Goal: Transaction & Acquisition: Purchase product/service

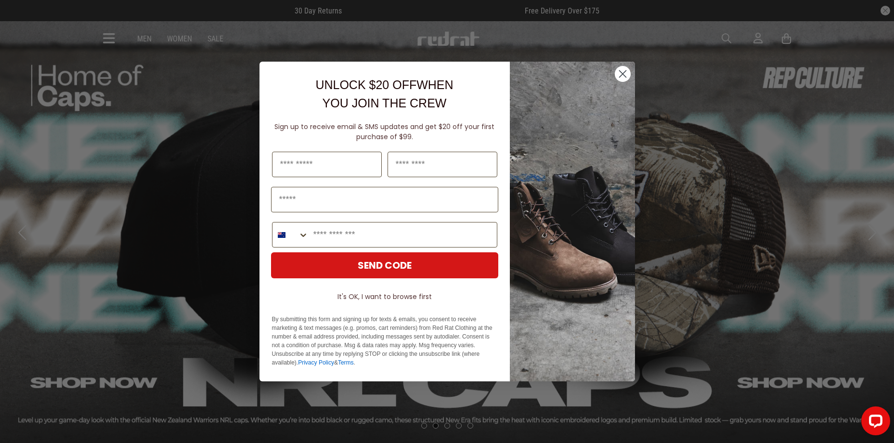
click at [616, 67] on icon "Close dialog" at bounding box center [622, 73] width 17 height 17
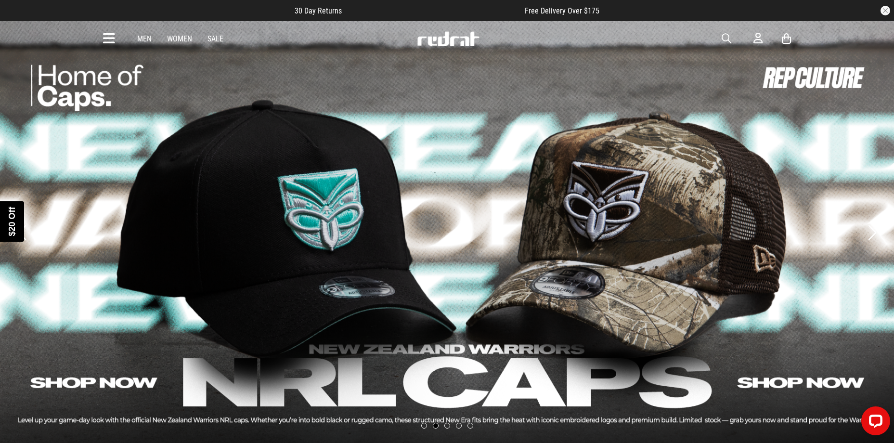
click at [621, 86] on div "Close dialog UNLOCK $20 OFF WHEN YOU JOIN THE CREW Sign up to receive email & S…" at bounding box center [446, 255] width 375 height 339
click at [888, 4] on article "30 Day Returns Free Delivery Over $175" at bounding box center [447, 10] width 894 height 21
click at [891, 13] on article "30 Day Returns Free Delivery Over $175" at bounding box center [447, 10] width 894 height 21
click at [114, 34] on icon at bounding box center [109, 39] width 12 height 16
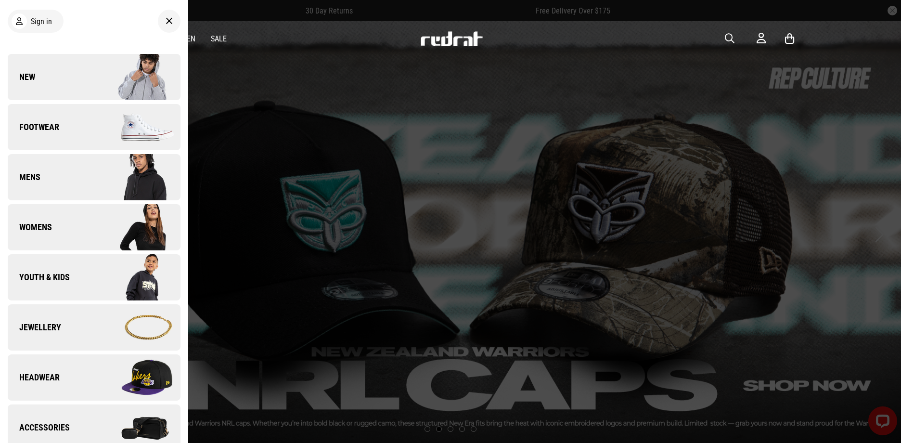
click at [87, 123] on link "Footwear" at bounding box center [94, 127] width 173 height 46
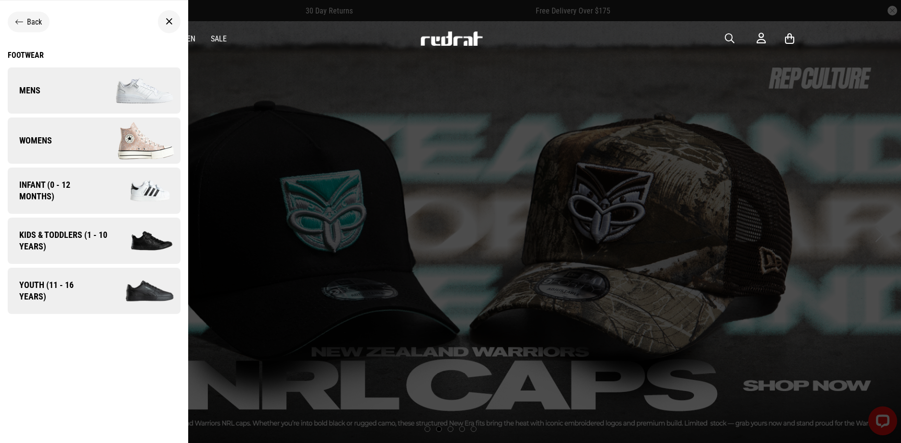
click at [99, 87] on img at bounding box center [137, 90] width 86 height 48
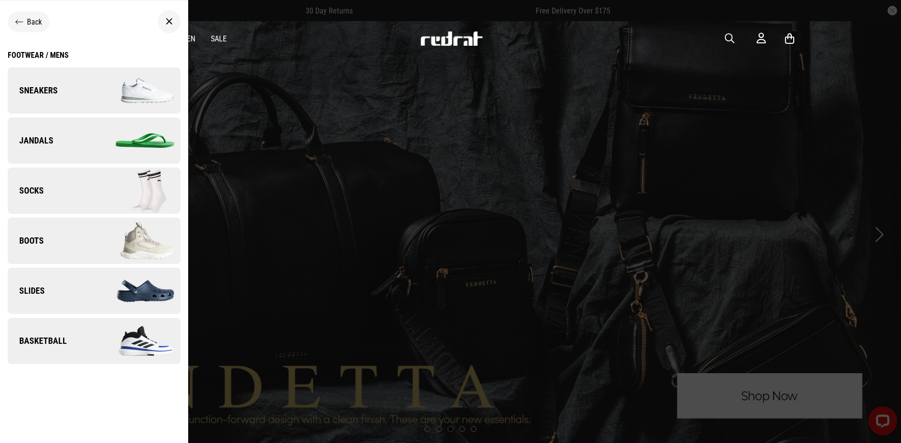
click at [110, 94] on img at bounding box center [137, 90] width 86 height 48
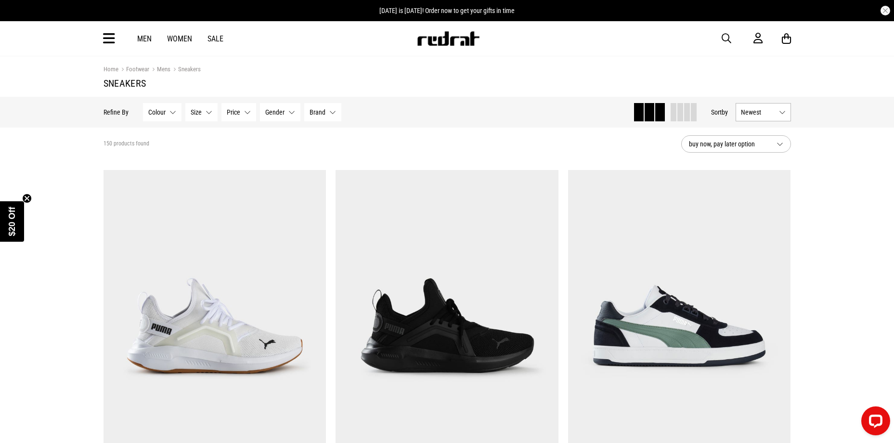
click at [253, 116] on button "Price None selected" at bounding box center [238, 112] width 35 height 18
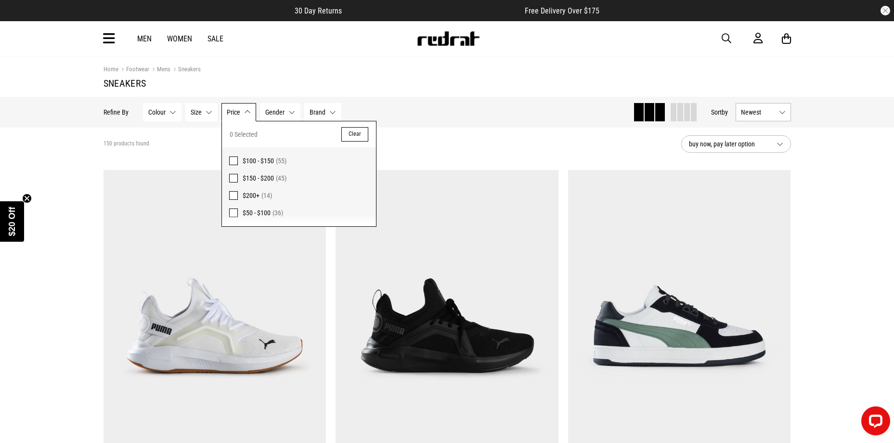
click at [201, 113] on button "Size None selected" at bounding box center [201, 112] width 32 height 18
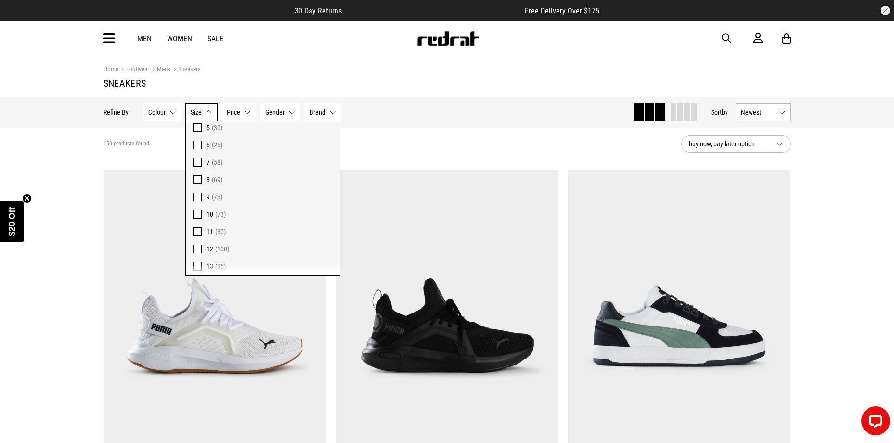
scroll to position [89, 0]
click at [202, 160] on label "8 (69)" at bounding box center [263, 158] width 154 height 17
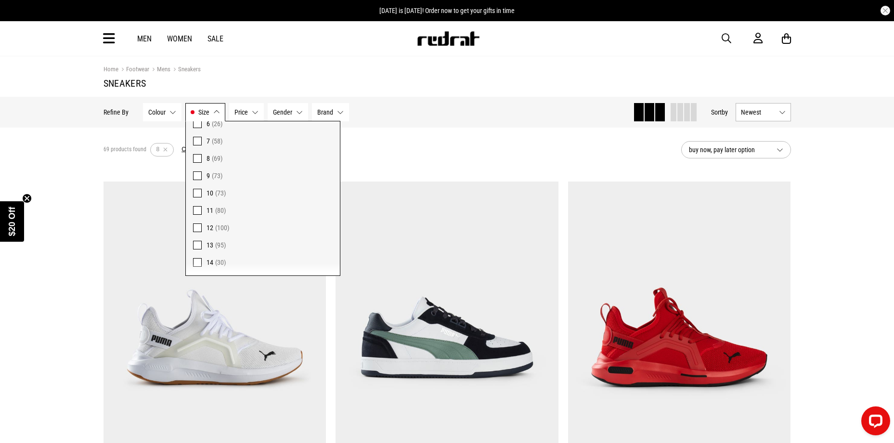
click at [478, 82] on h1 "Sneakers" at bounding box center [447, 84] width 687 height 12
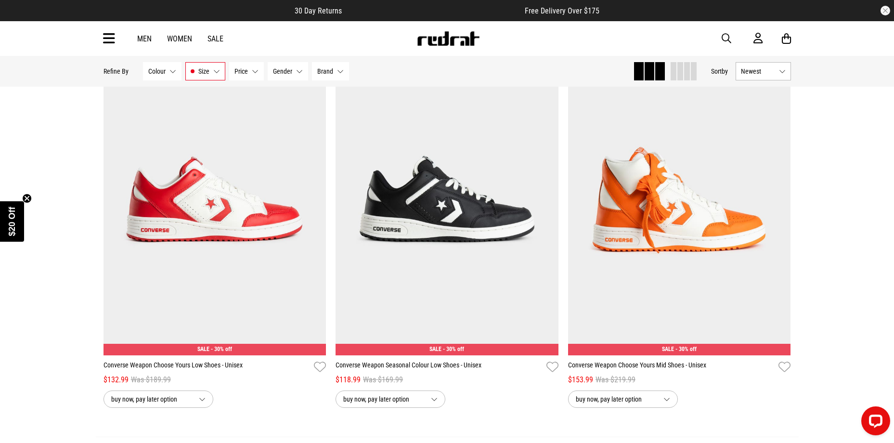
scroll to position [2952, 0]
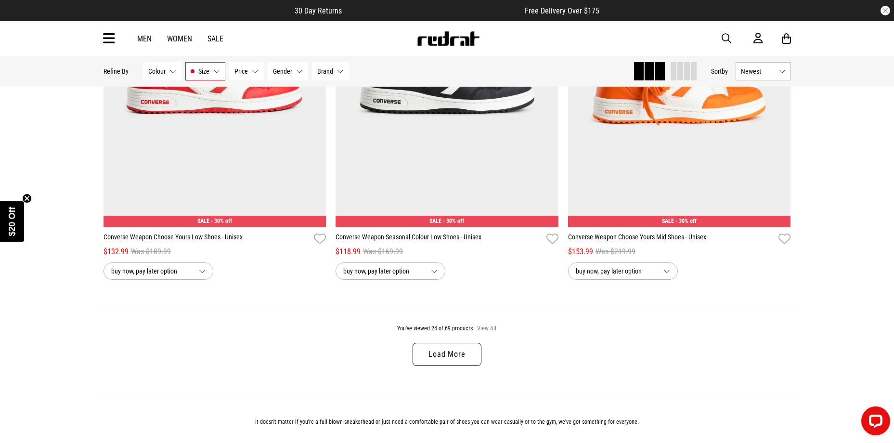
click at [484, 332] on button "View All" at bounding box center [487, 328] width 20 height 9
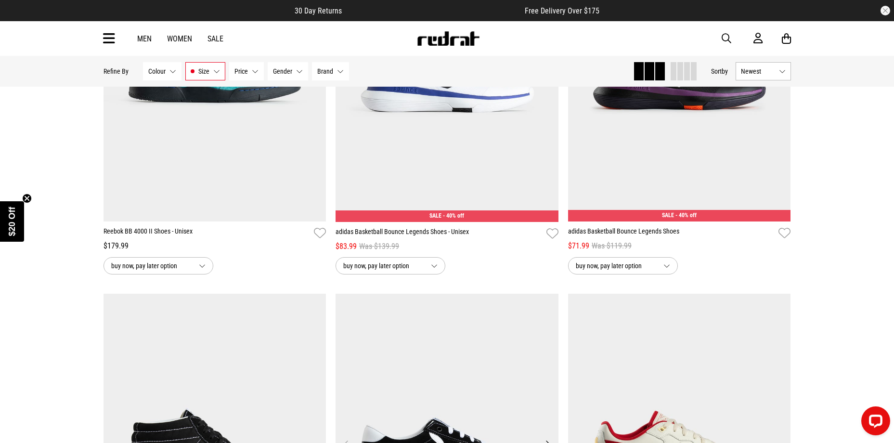
scroll to position [4365, 0]
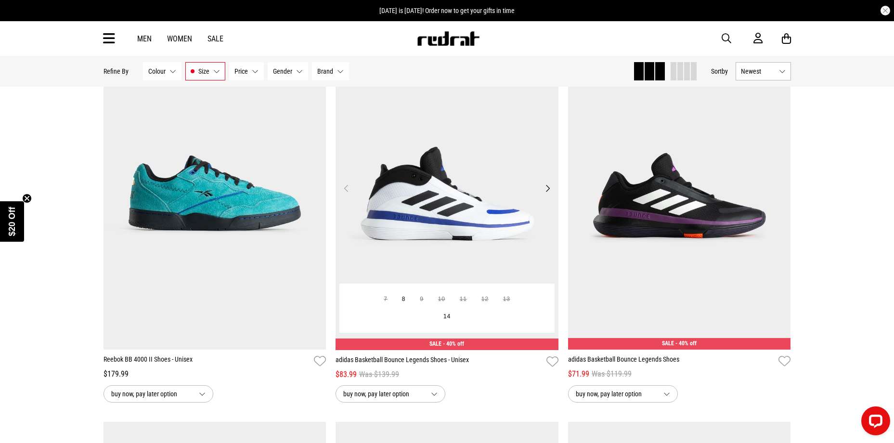
click at [443, 205] on img at bounding box center [447, 194] width 223 height 312
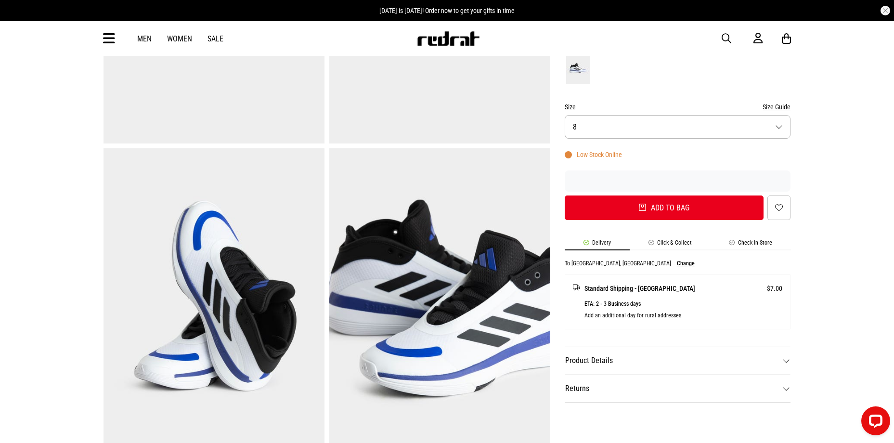
click at [670, 244] on li "Click & Collect" at bounding box center [670, 244] width 81 height 11
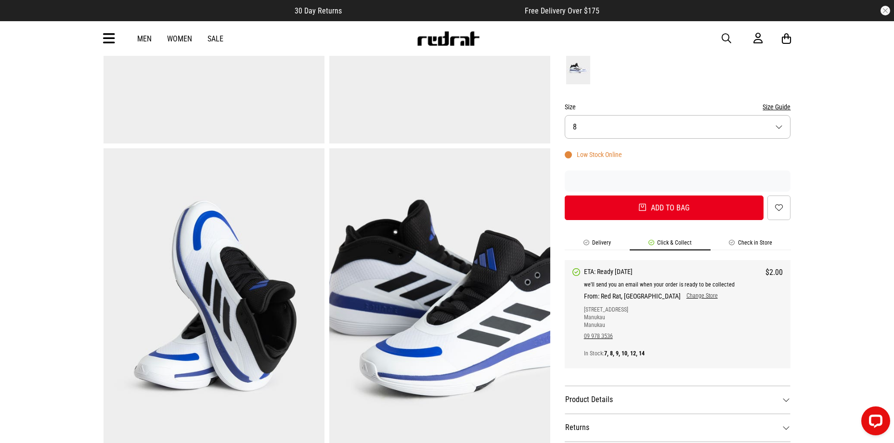
click at [681, 297] on link "Change Store" at bounding box center [699, 296] width 37 height 8
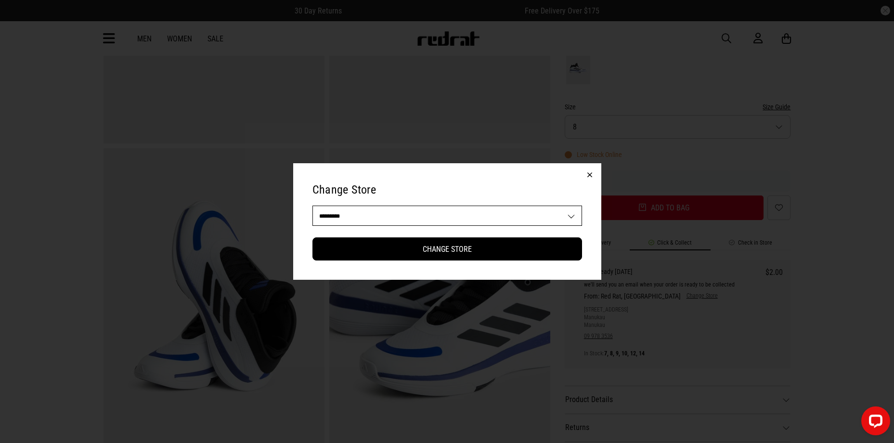
click at [522, 222] on select "**********" at bounding box center [447, 215] width 269 height 19
select select "**"
click at [313, 206] on select "**********" at bounding box center [447, 215] width 269 height 19
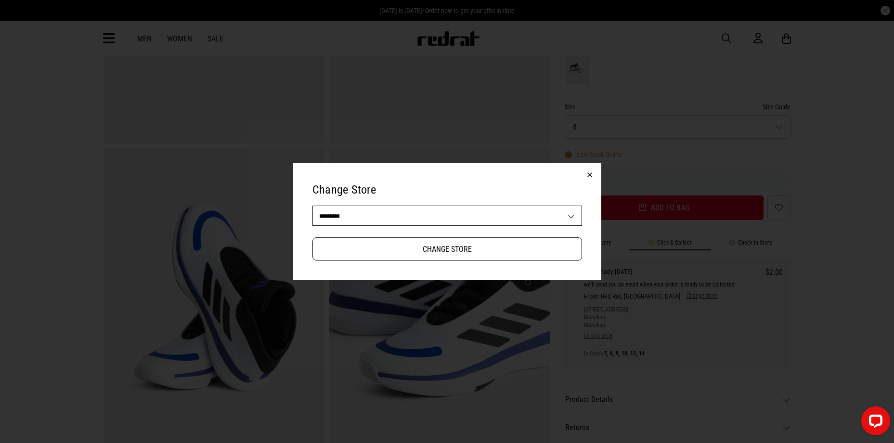
click at [449, 254] on button "Change Store" at bounding box center [447, 248] width 270 height 23
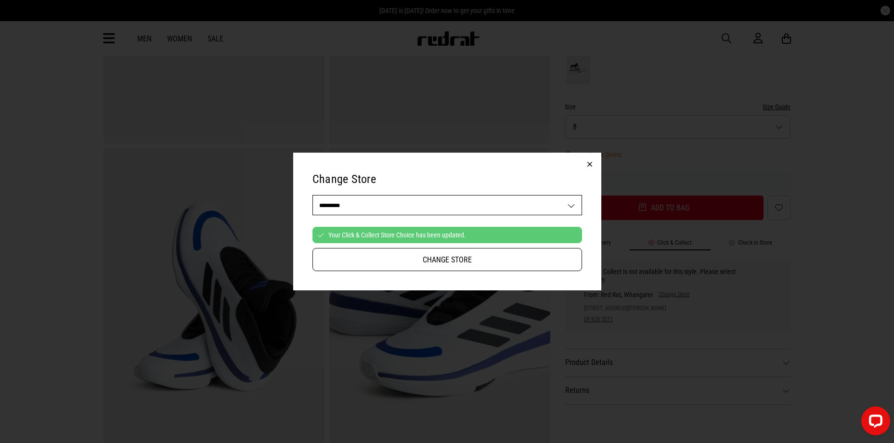
click at [480, 255] on button "Change Store" at bounding box center [447, 259] width 270 height 23
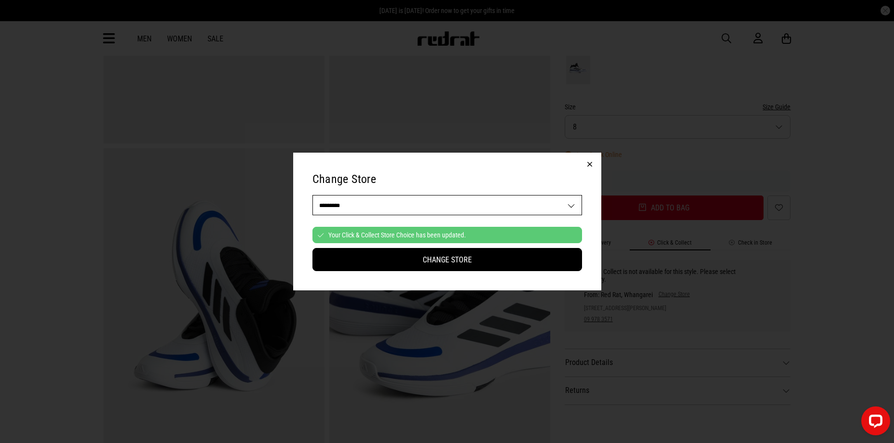
click at [589, 160] on button "button" at bounding box center [589, 164] width 23 height 23
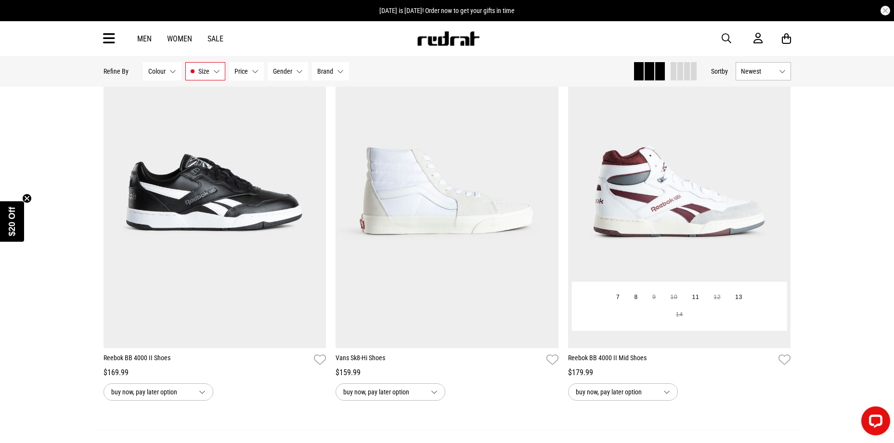
scroll to position [3014, 0]
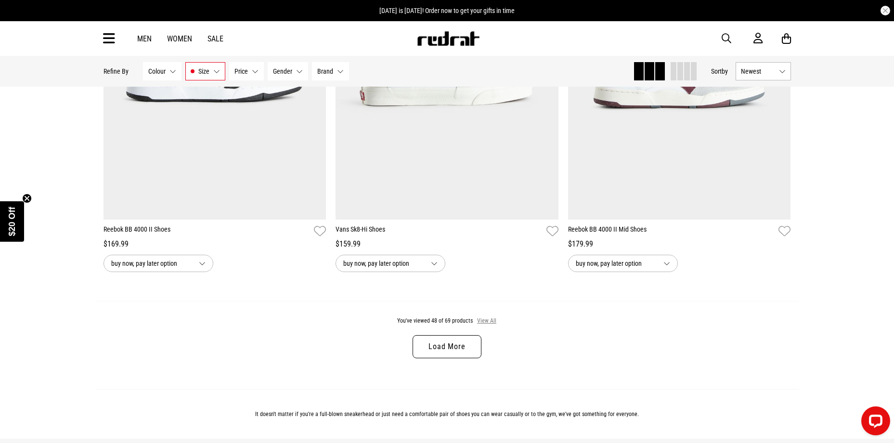
click at [483, 323] on button "View All" at bounding box center [487, 321] width 20 height 9
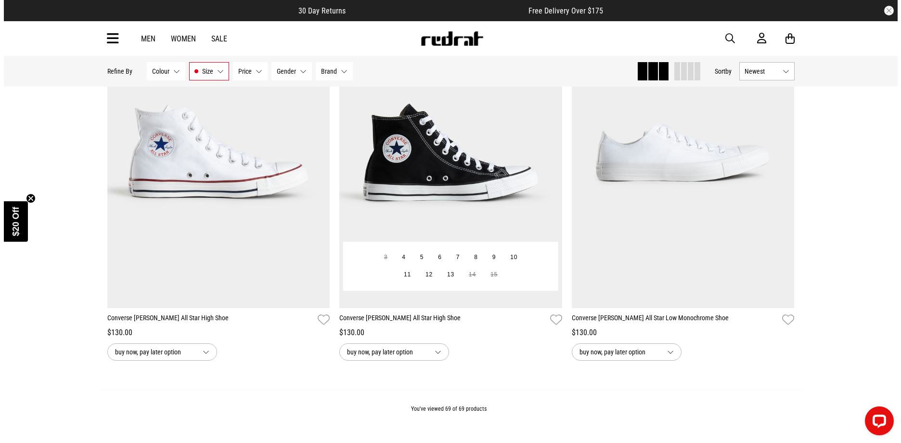
scroll to position [5422, 0]
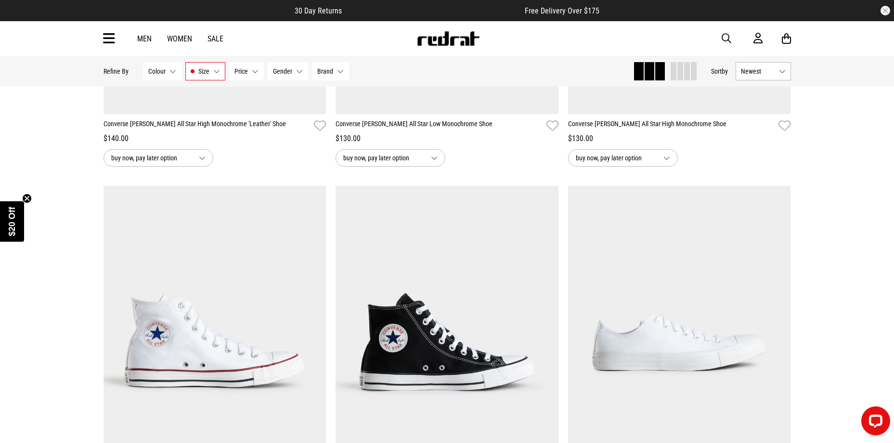
click at [94, 30] on div "Men Women Sale Sign in New Back Footwear Back Mens Back Womens Back Youth & Kid…" at bounding box center [447, 38] width 894 height 35
click at [104, 47] on div "Men Women Sale Sign in New Back Footwear Back Mens Back Womens Back Youth & Kid…" at bounding box center [447, 38] width 703 height 35
click at [109, 43] on icon at bounding box center [109, 39] width 12 height 16
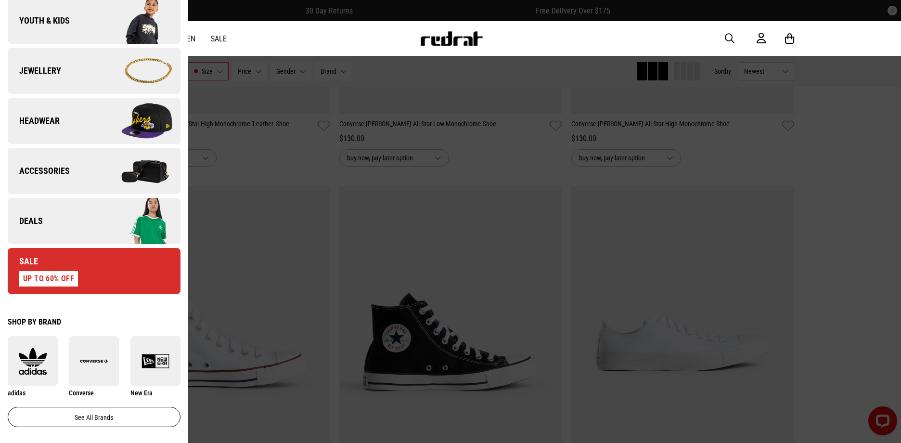
scroll to position [514, 0]
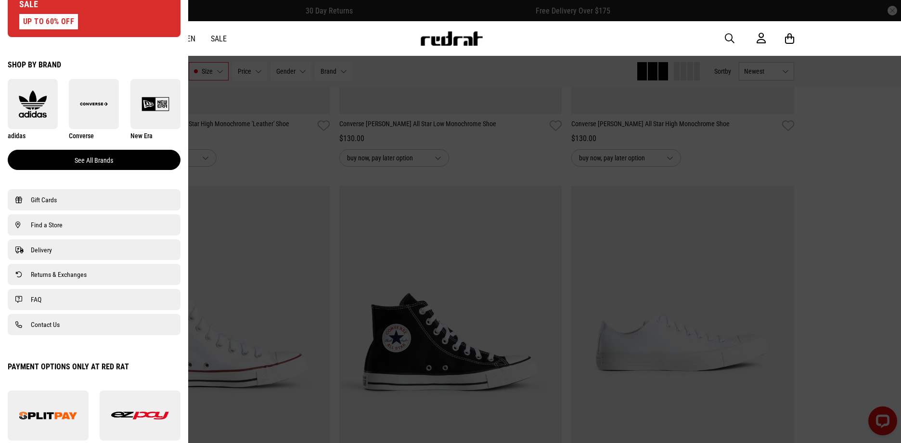
click at [71, 153] on link "See all brands" at bounding box center [94, 160] width 173 height 20
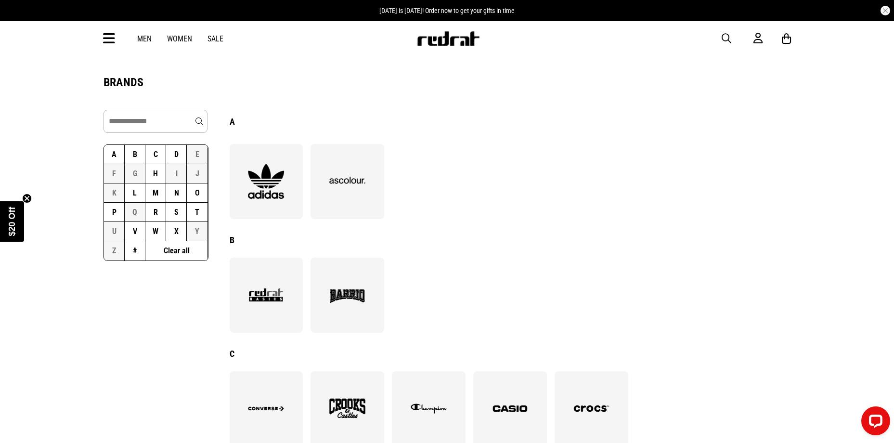
click at [169, 194] on button "N" at bounding box center [176, 192] width 21 height 19
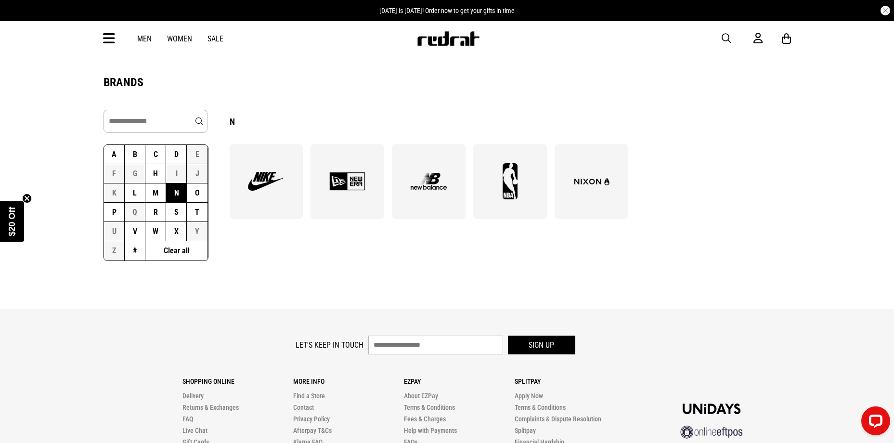
click at [278, 194] on img at bounding box center [266, 181] width 52 height 36
